Goal: Transaction & Acquisition: Book appointment/travel/reservation

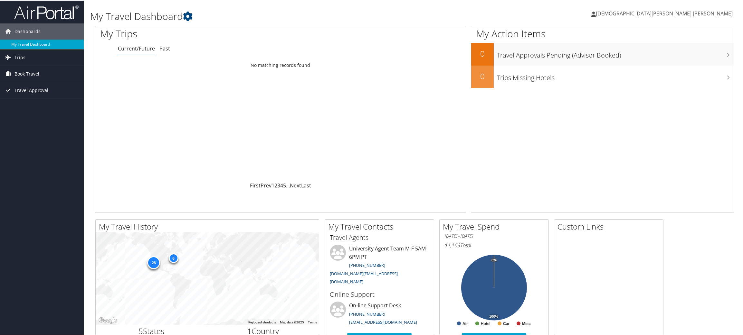
click at [23, 74] on span "Book Travel" at bounding box center [26, 73] width 25 height 16
click at [39, 105] on link "Book/Manage Online Trips" at bounding box center [42, 106] width 84 height 10
